Goal: Navigation & Orientation: Find specific page/section

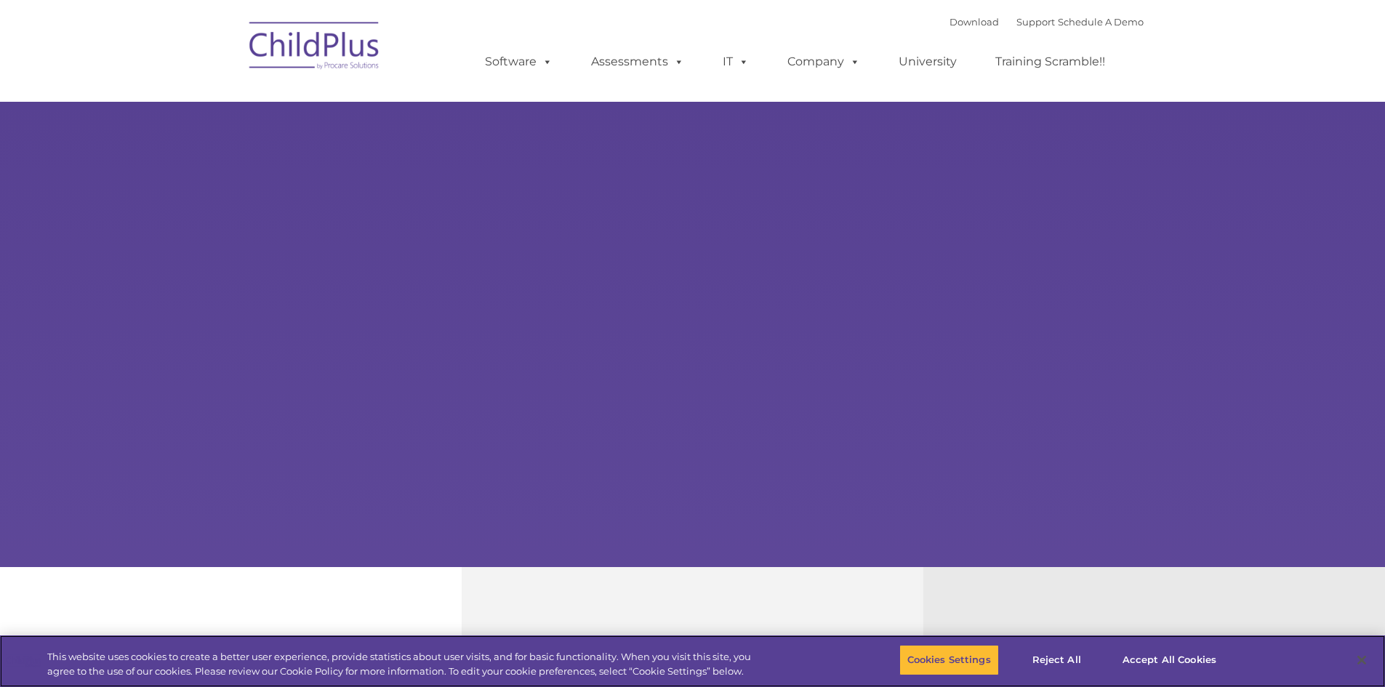
select select "MEDIUM"
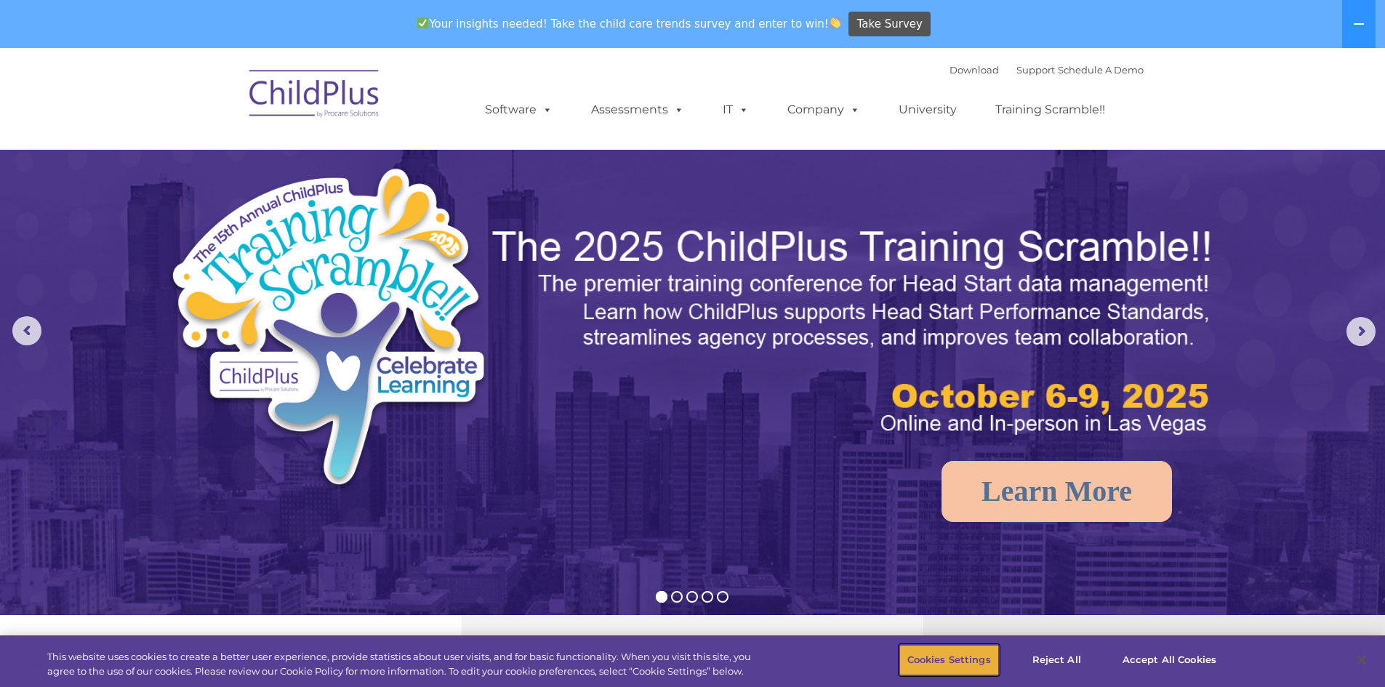
click at [946, 666] on button "Cookies Settings" at bounding box center [949, 660] width 100 height 31
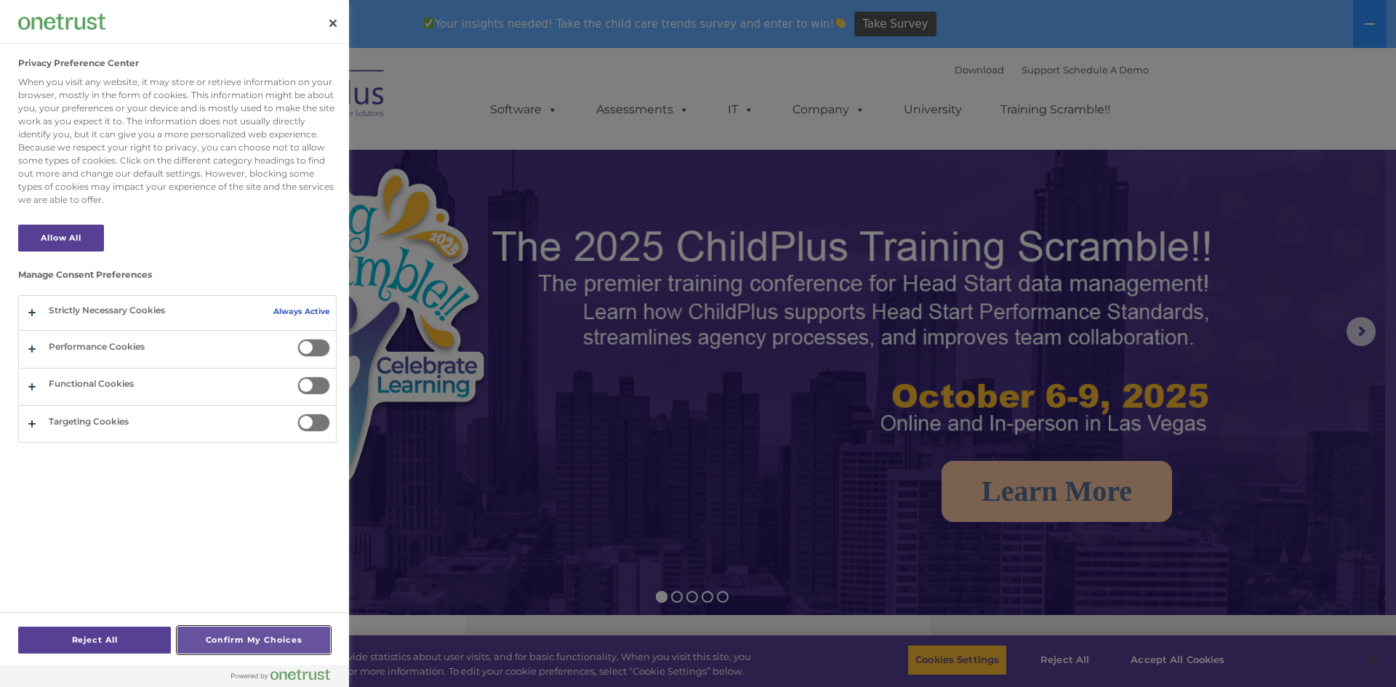
click at [240, 646] on button "Confirm My Choices" at bounding box center [253, 640] width 153 height 27
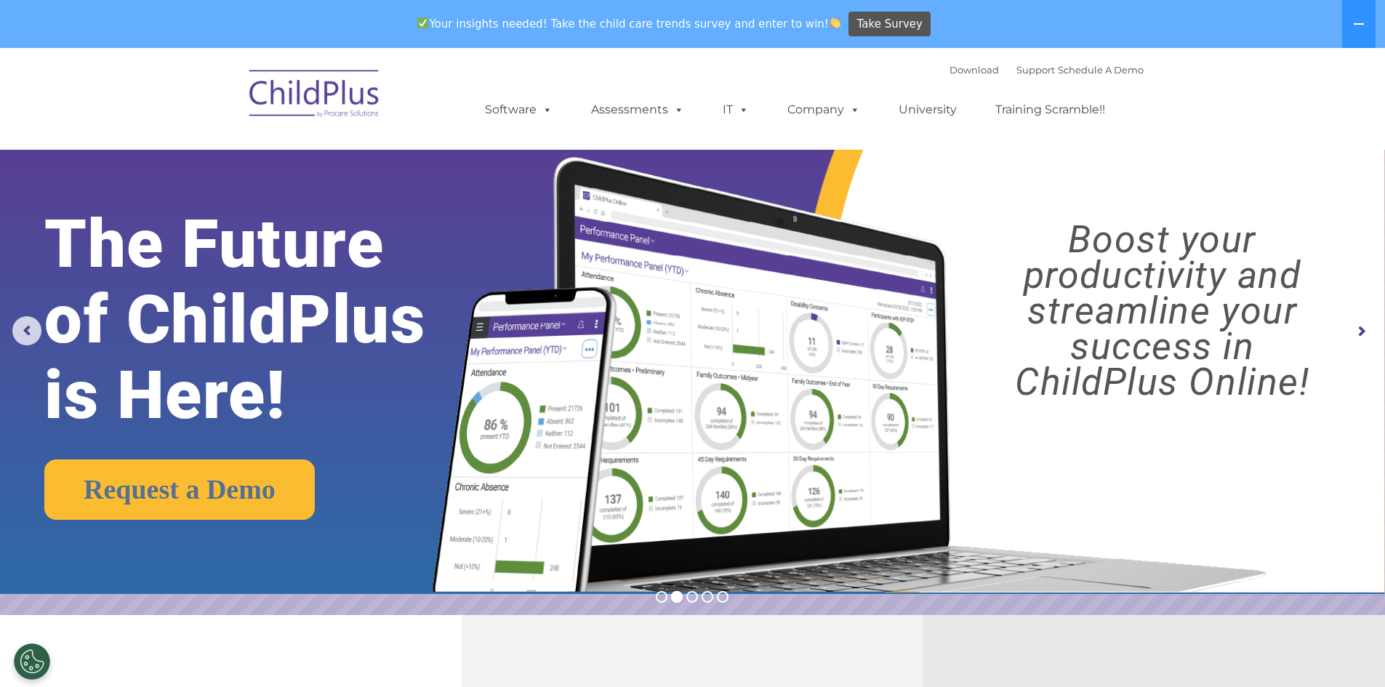
click at [323, 99] on img at bounding box center [314, 96] width 145 height 73
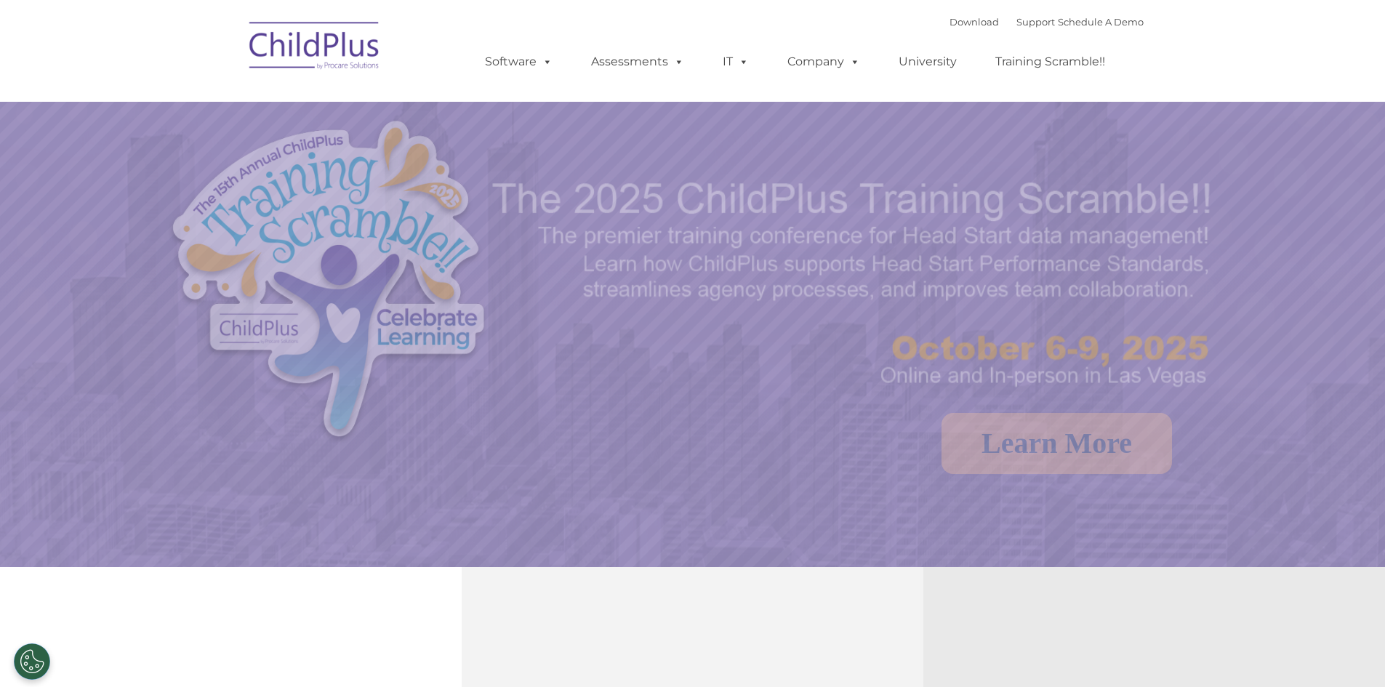
select select "MEDIUM"
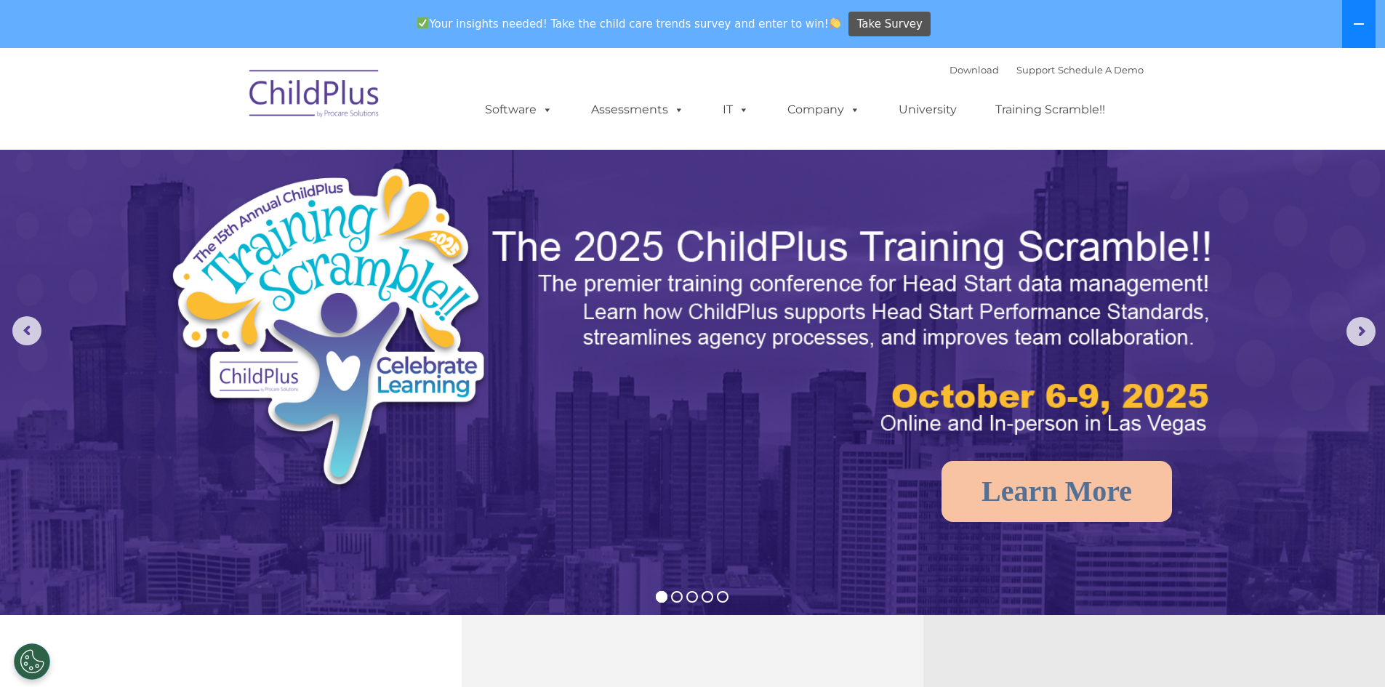
click at [1356, 22] on icon at bounding box center [1359, 24] width 12 height 12
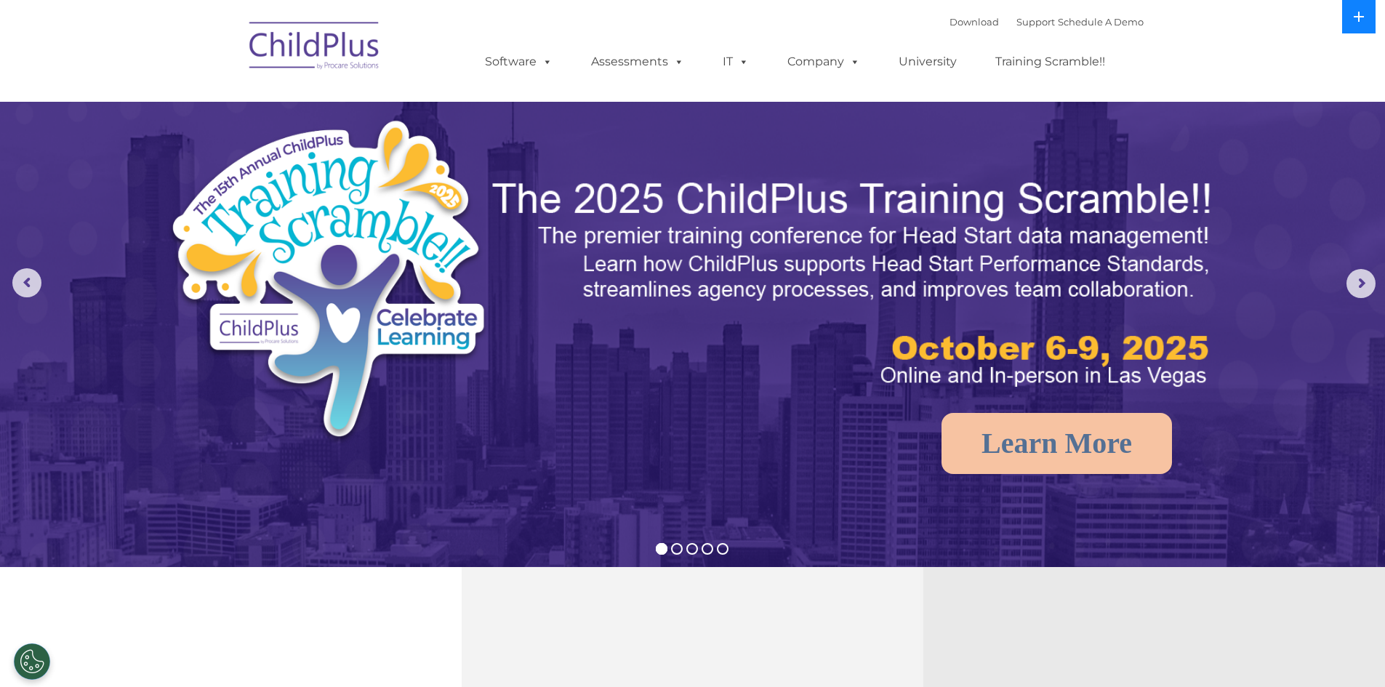
click at [1356, 22] on icon at bounding box center [1359, 17] width 12 height 12
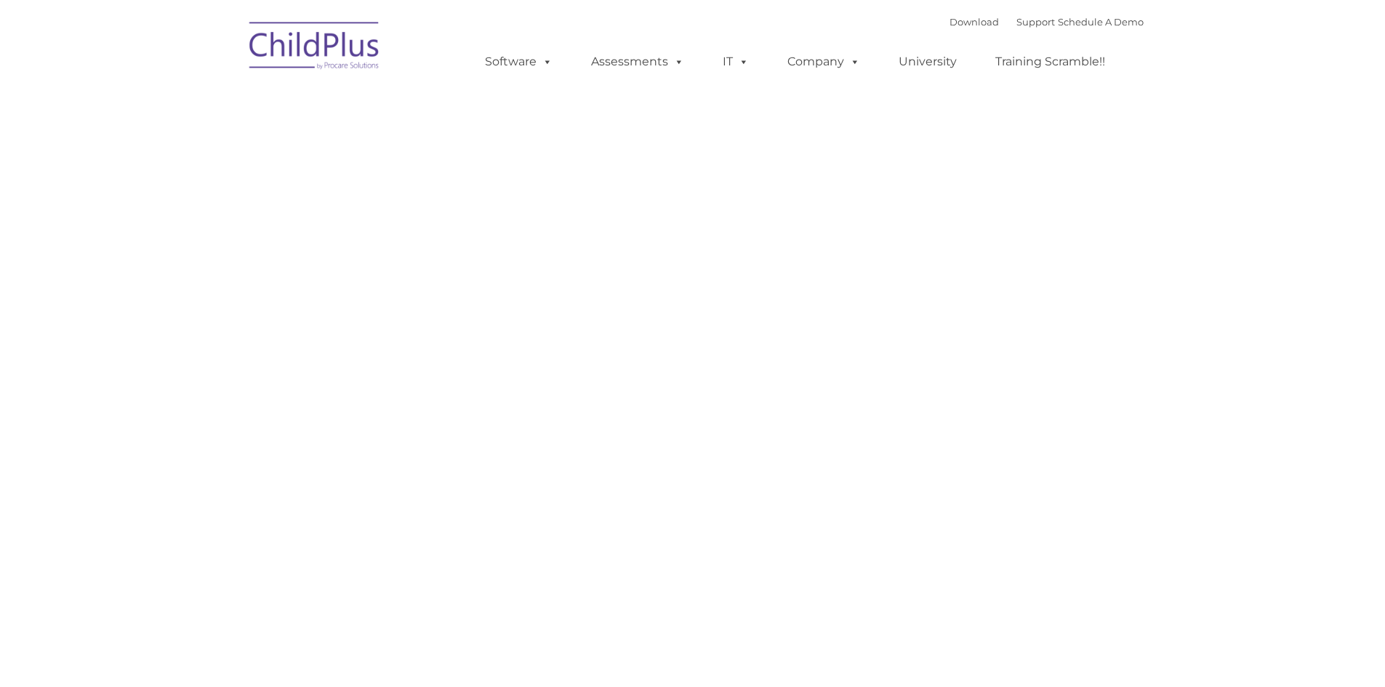
type input ""
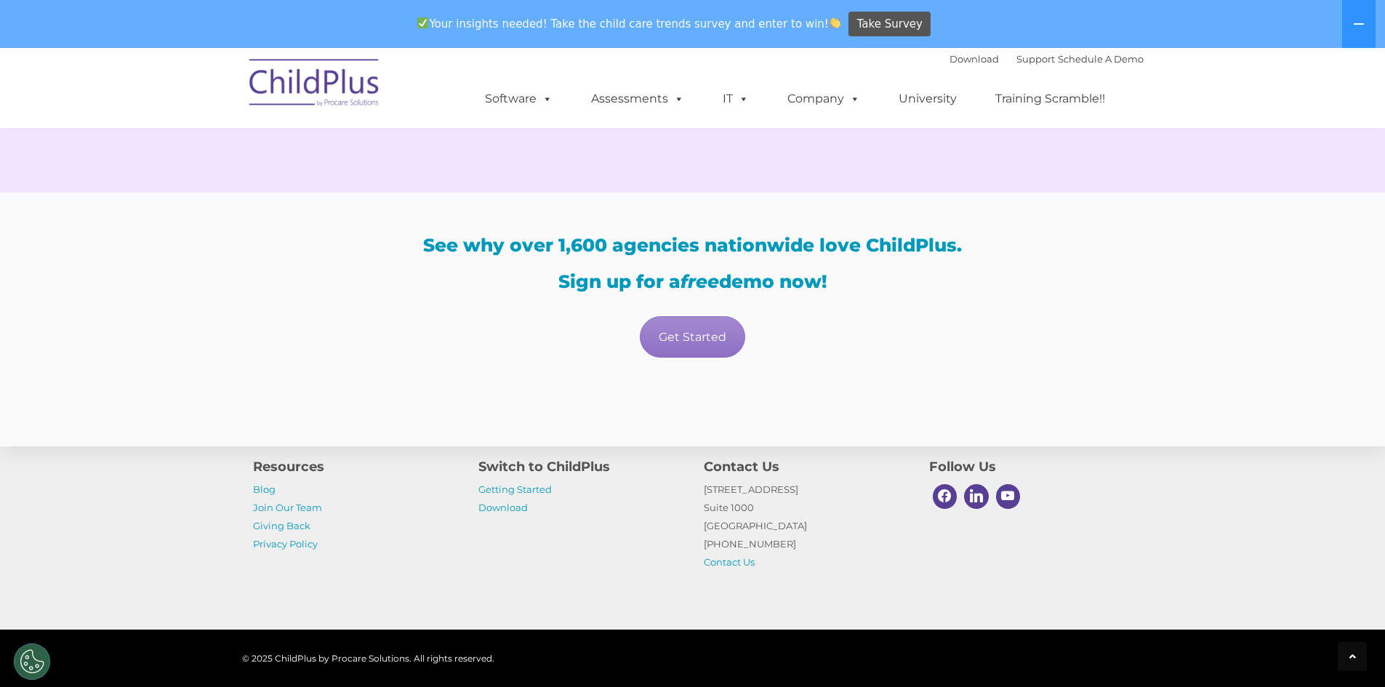
scroll to position [2662, 0]
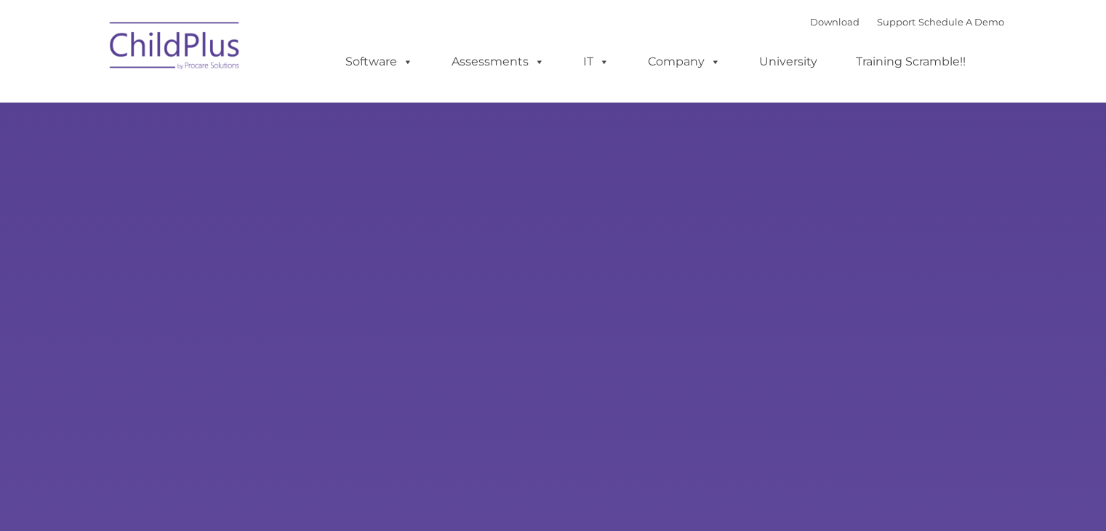
type input ""
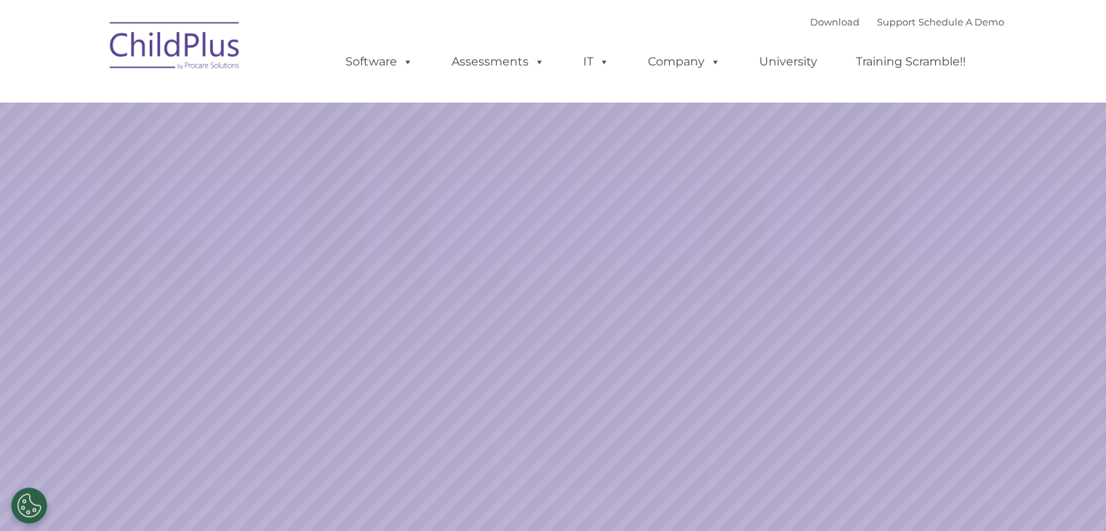
select select "MEDIUM"
